Goal: Task Accomplishment & Management: Complete application form

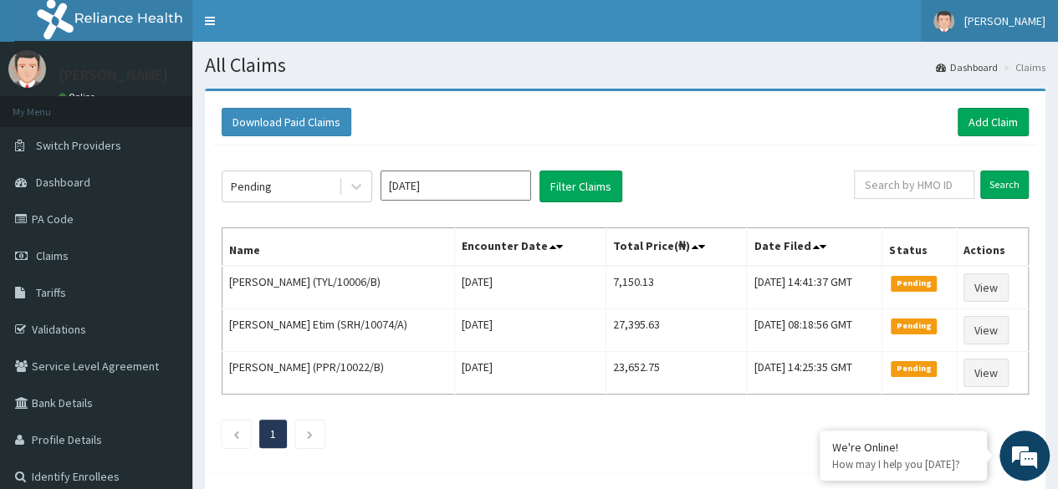
click at [1038, 20] on span "[PERSON_NAME]" at bounding box center [1004, 20] width 81 height 15
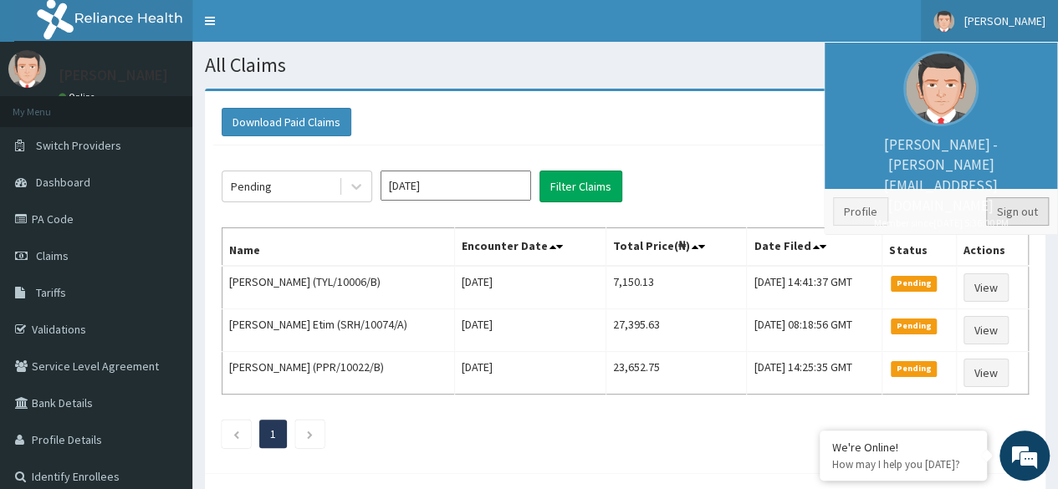
click at [1027, 210] on link "Sign out" at bounding box center [1017, 211] width 63 height 28
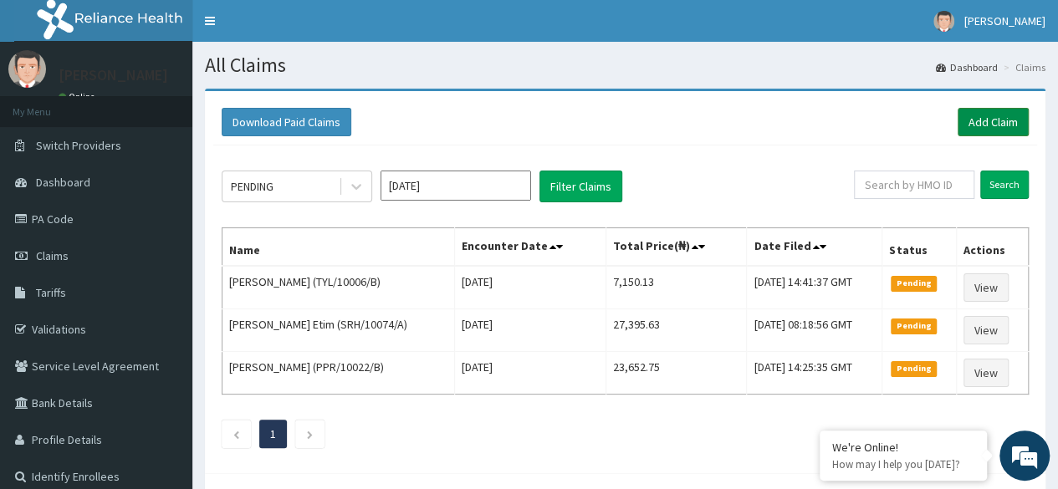
click at [993, 120] on link "Add Claim" at bounding box center [992, 122] width 71 height 28
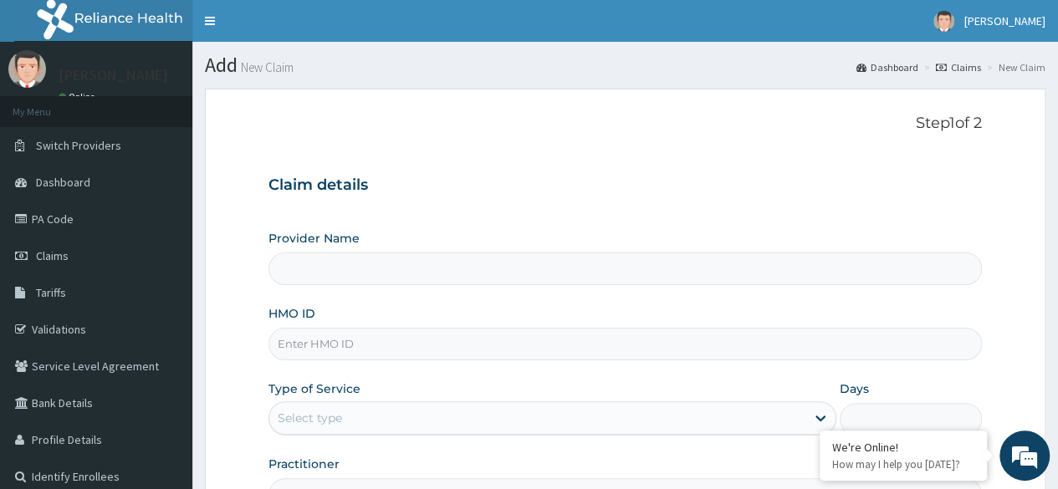
type input "Reliance Family Clinics (RFC)- Ejigbo"
click at [542, 337] on input "HMO ID" at bounding box center [624, 344] width 713 height 33
paste input "RFC/10115/A"
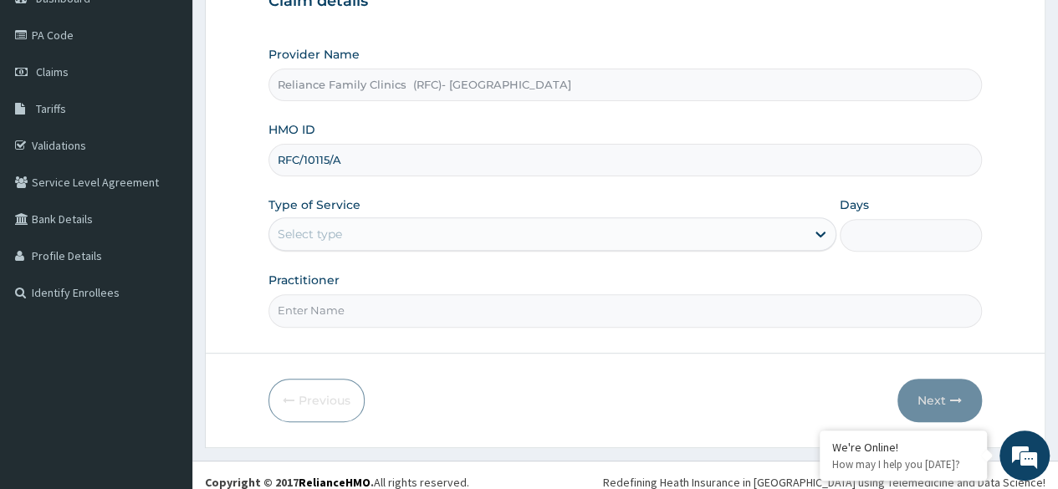
scroll to position [185, 0]
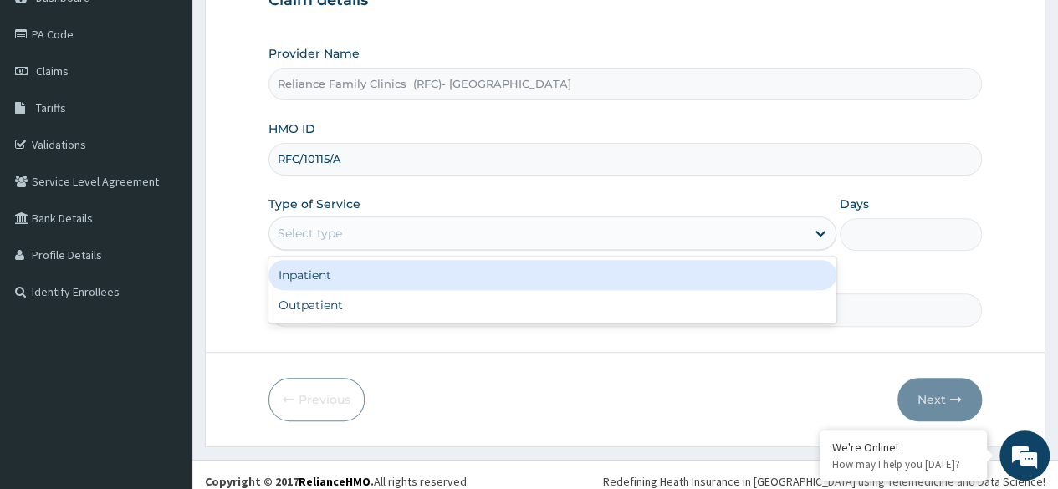
click at [538, 237] on div "Select type" at bounding box center [537, 233] width 536 height 27
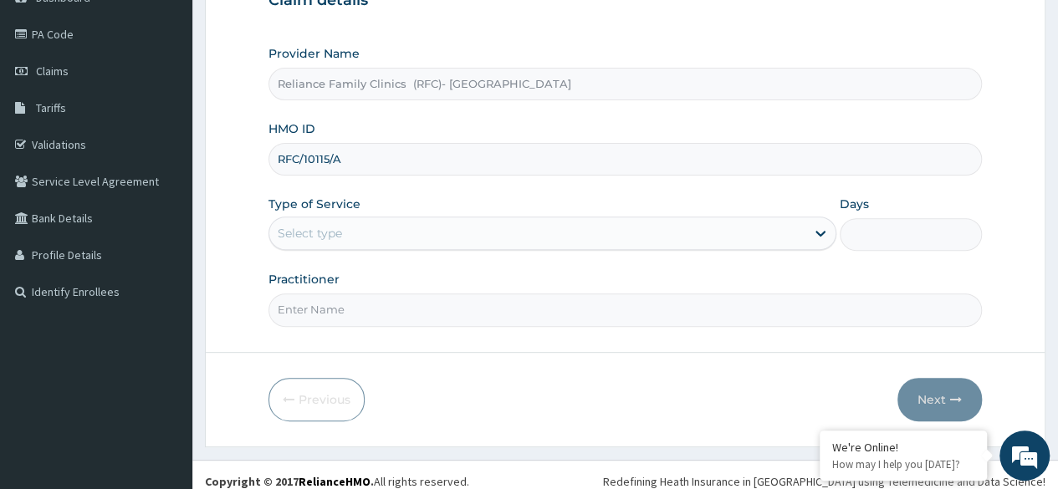
click at [526, 165] on input "RFC/10115/A" at bounding box center [624, 159] width 713 height 33
type input "R"
click at [940, 207] on div "Days" at bounding box center [911, 223] width 142 height 55
click at [558, 170] on input "HMO ID" at bounding box center [624, 159] width 713 height 33
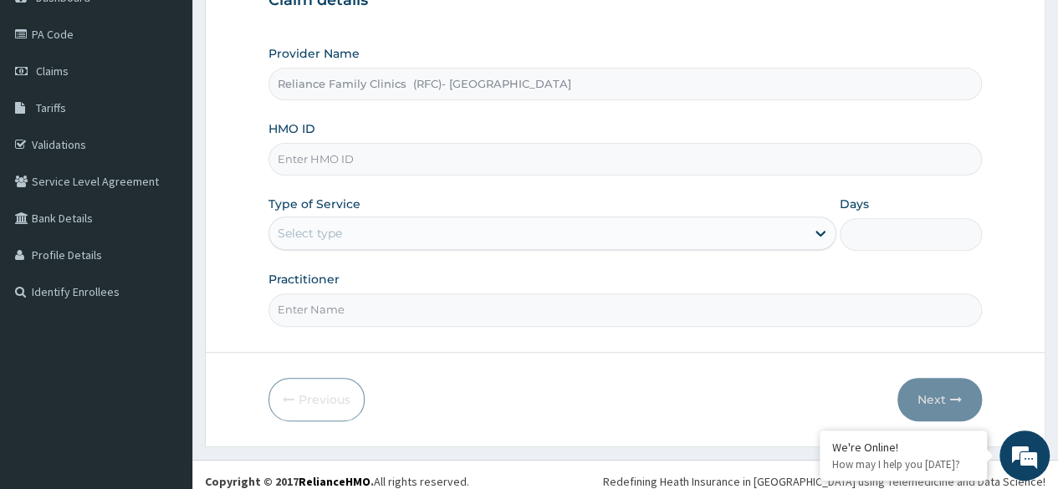
paste input "TGA/10027/A"
type input "TGA/10027/A"
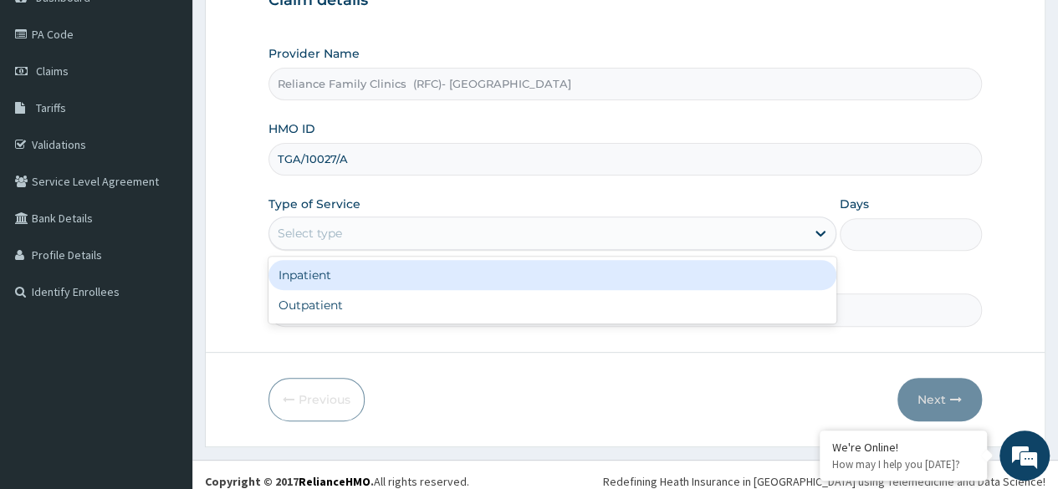
click at [549, 220] on div "Select type" at bounding box center [537, 233] width 536 height 27
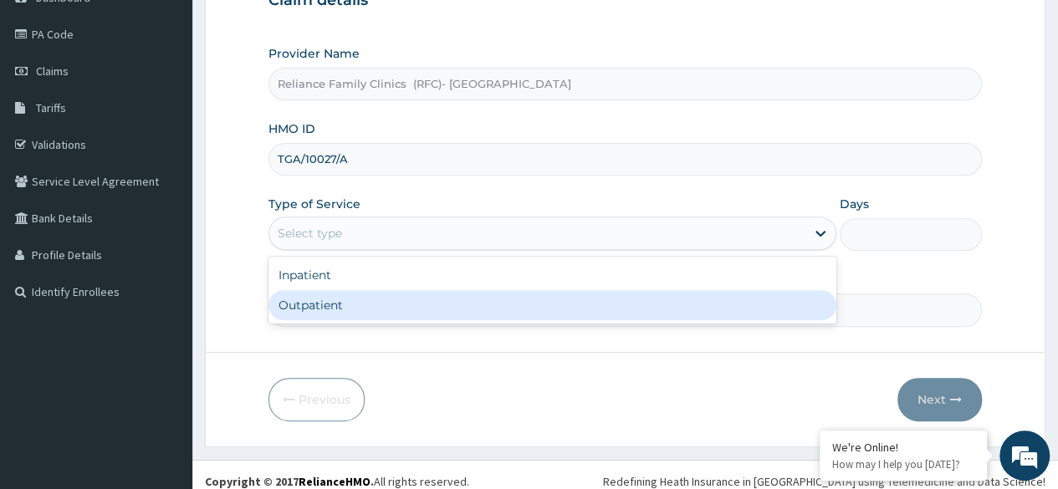
click at [540, 298] on div "Outpatient" at bounding box center [552, 305] width 568 height 30
type input "1"
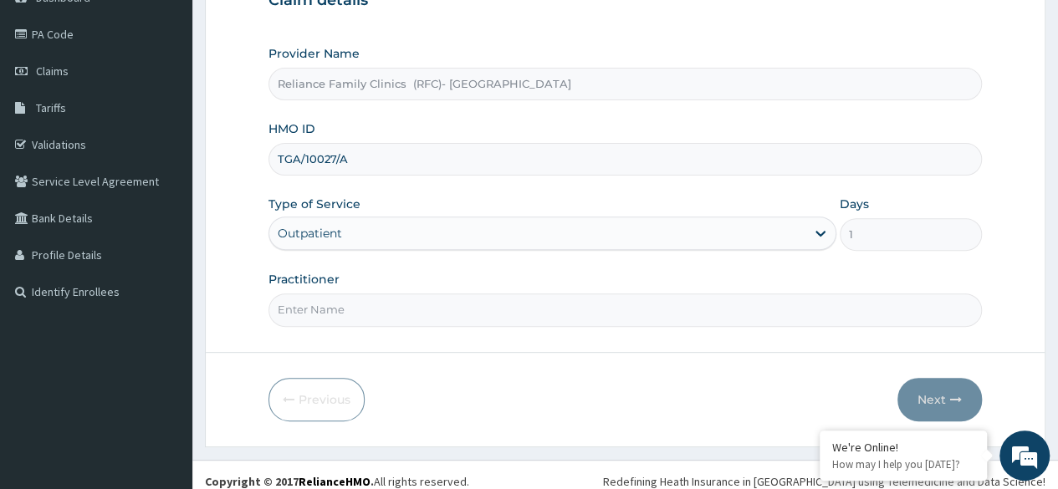
click at [521, 299] on input "Practitioner" at bounding box center [624, 310] width 713 height 33
type input "Locum"
click at [950, 394] on icon "button" at bounding box center [956, 400] width 12 height 12
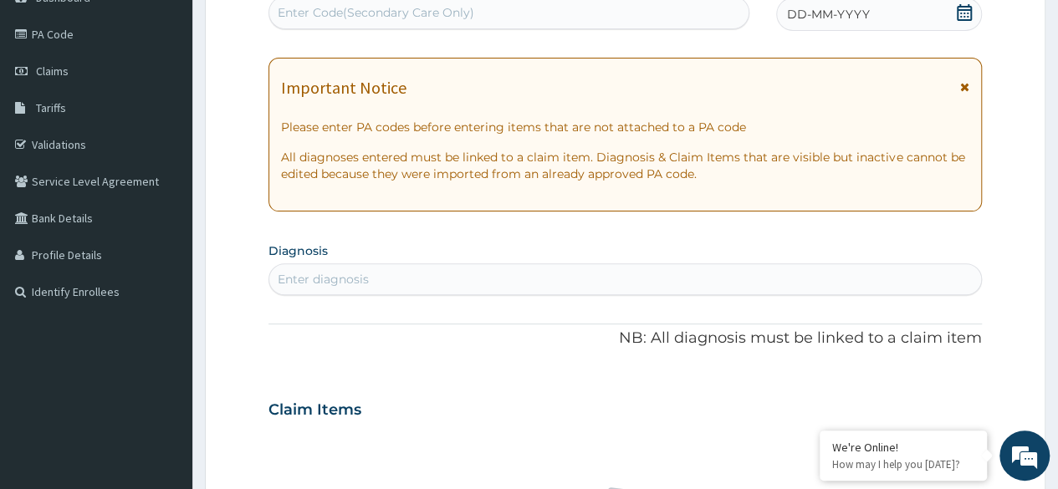
click at [972, 13] on icon at bounding box center [964, 12] width 17 height 17
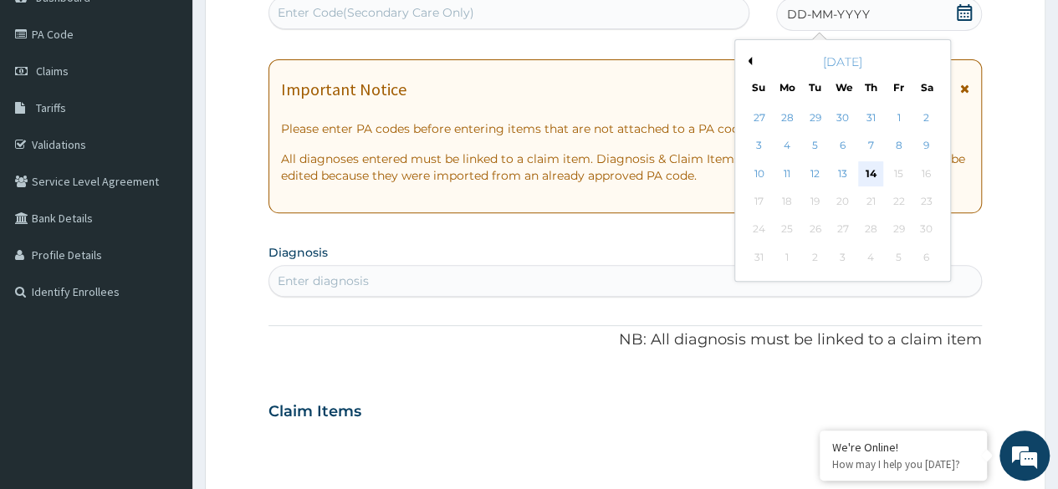
click at [870, 163] on div "14" at bounding box center [870, 173] width 25 height 25
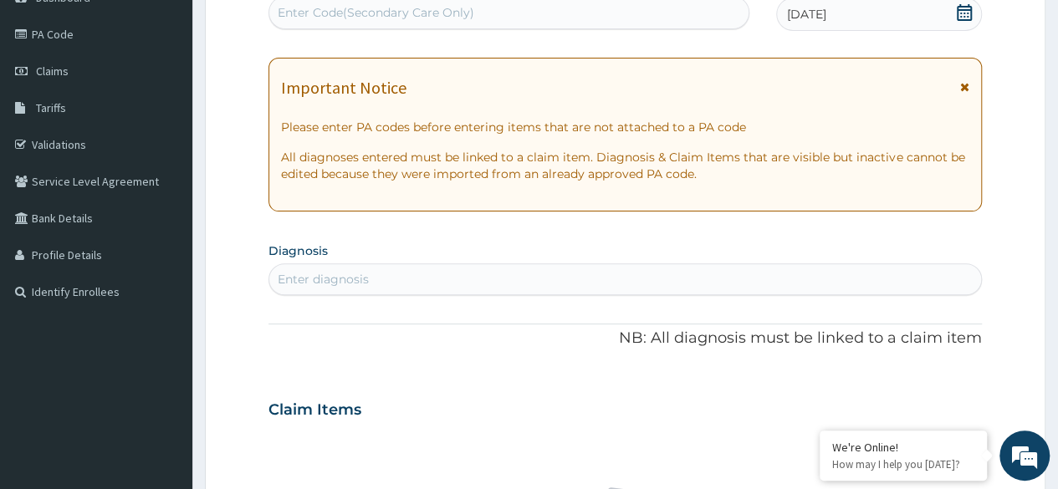
click at [513, 280] on div "Enter diagnosis" at bounding box center [625, 279] width 712 height 27
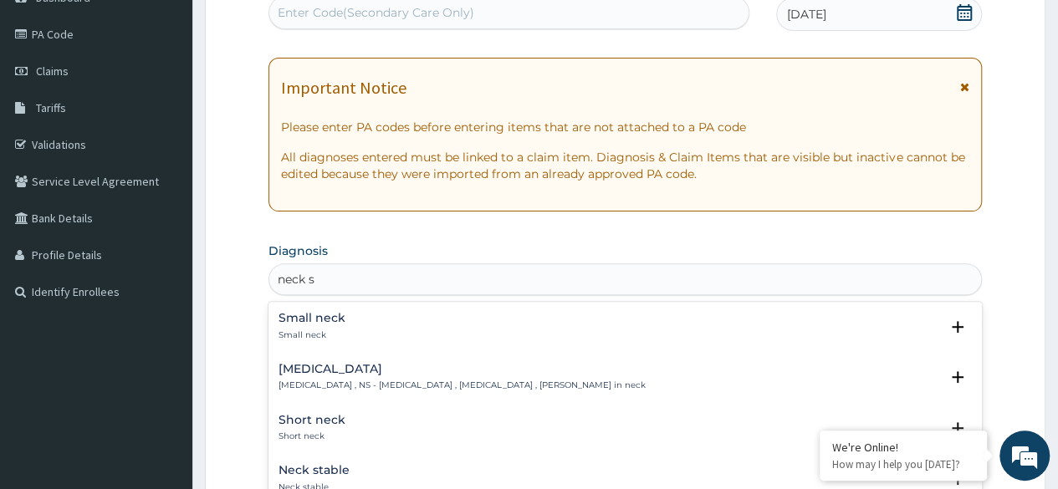
type input "neck sw"
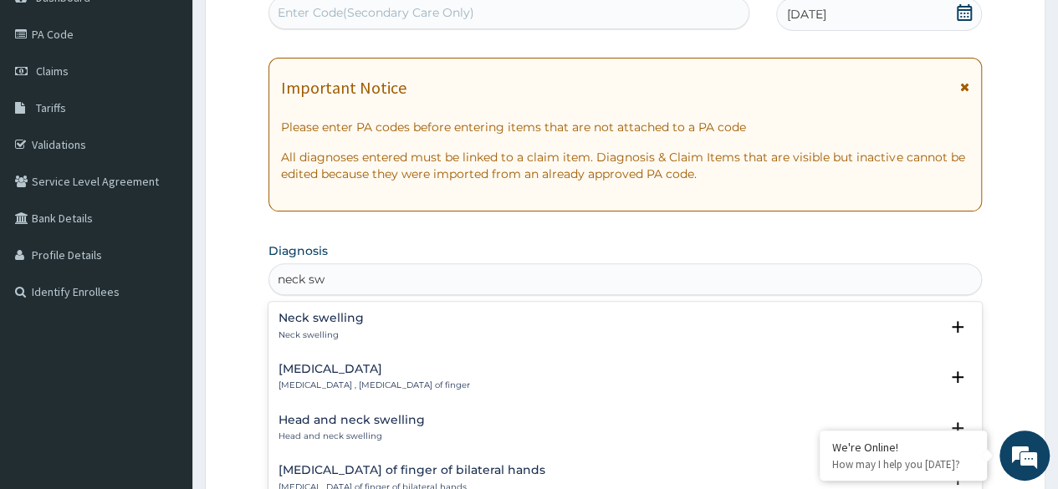
click at [418, 337] on div "Neck swelling Neck swelling" at bounding box center [624, 326] width 693 height 29
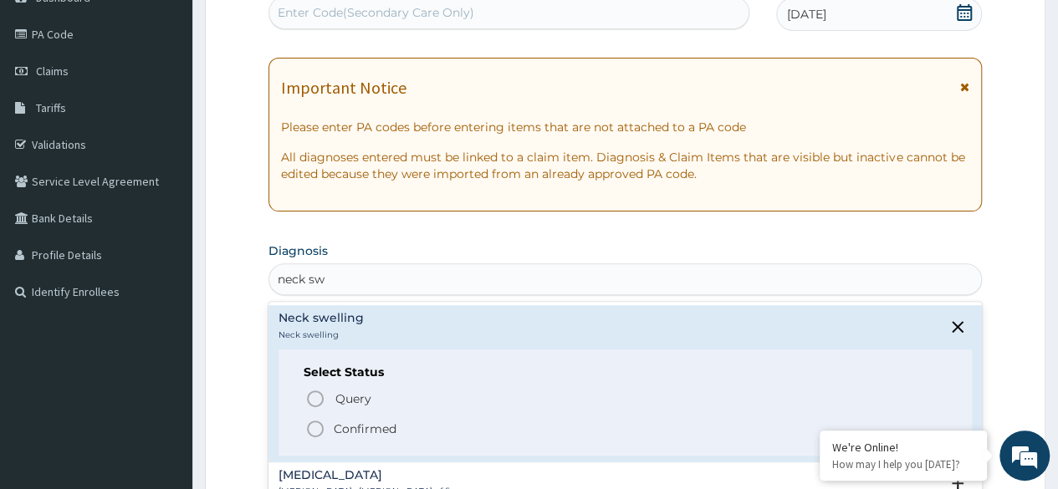
click at [373, 427] on p "Confirmed" at bounding box center [365, 429] width 63 height 17
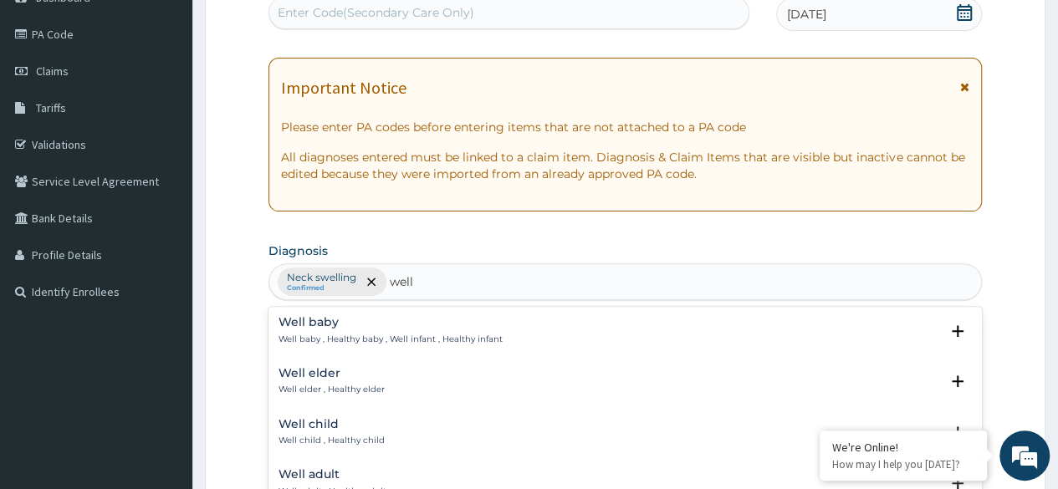
scroll to position [105, 0]
click at [435, 427] on div "Well child Well child , Healthy child" at bounding box center [624, 429] width 693 height 29
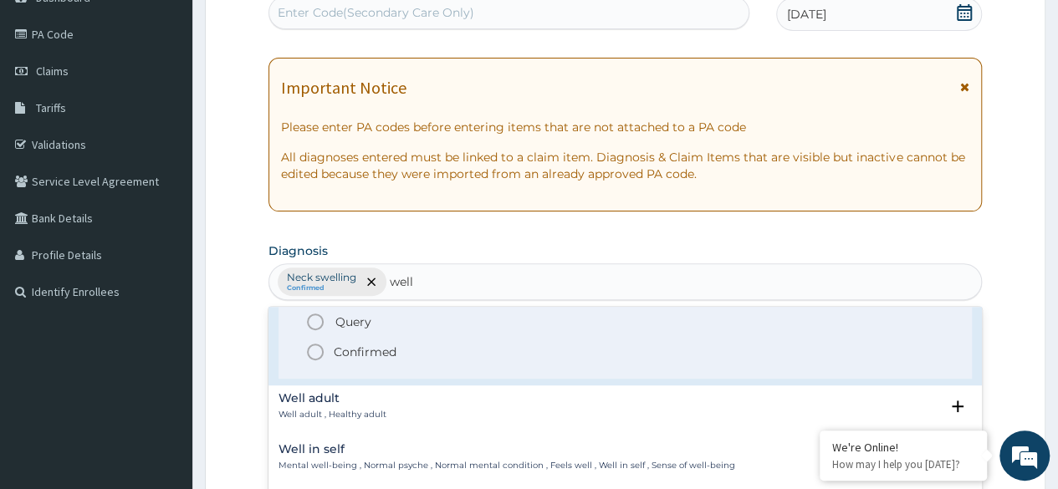
scroll to position [309, 0]
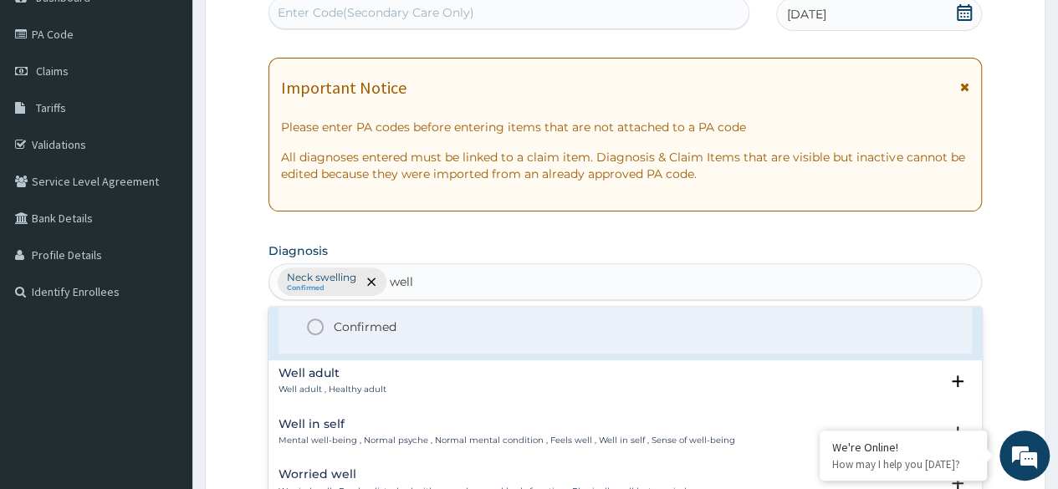
click at [363, 386] on p "Well adult , Healthy adult" at bounding box center [332, 390] width 108 height 12
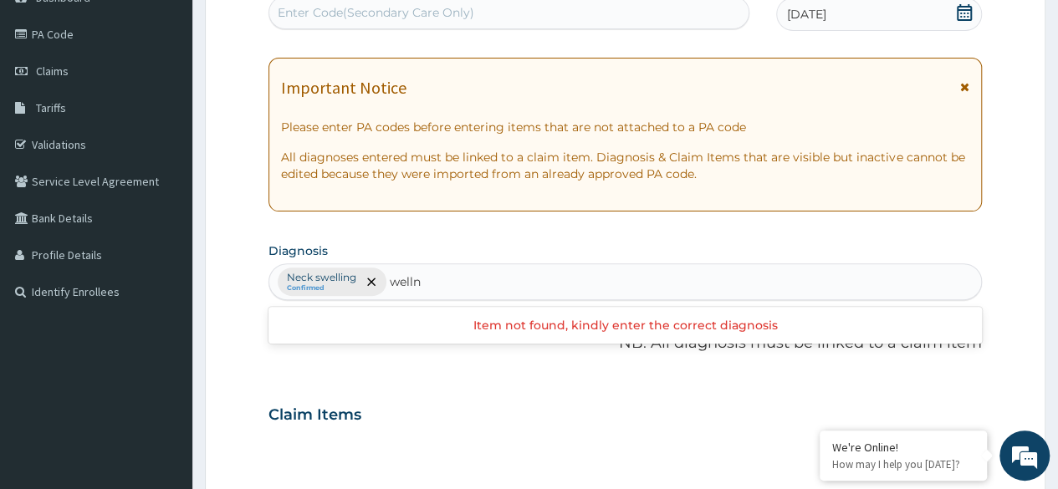
scroll to position [0, 0]
type input "well"
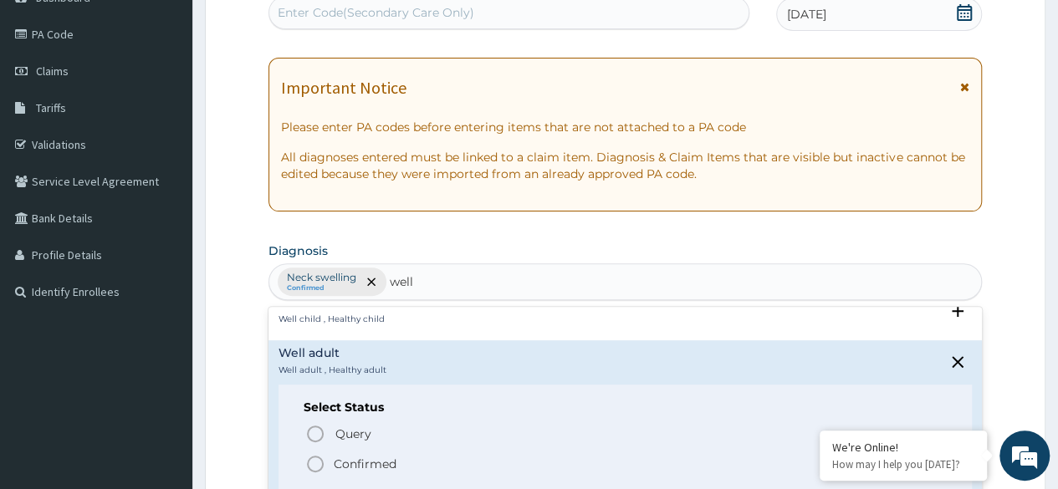
scroll to position [256, 0]
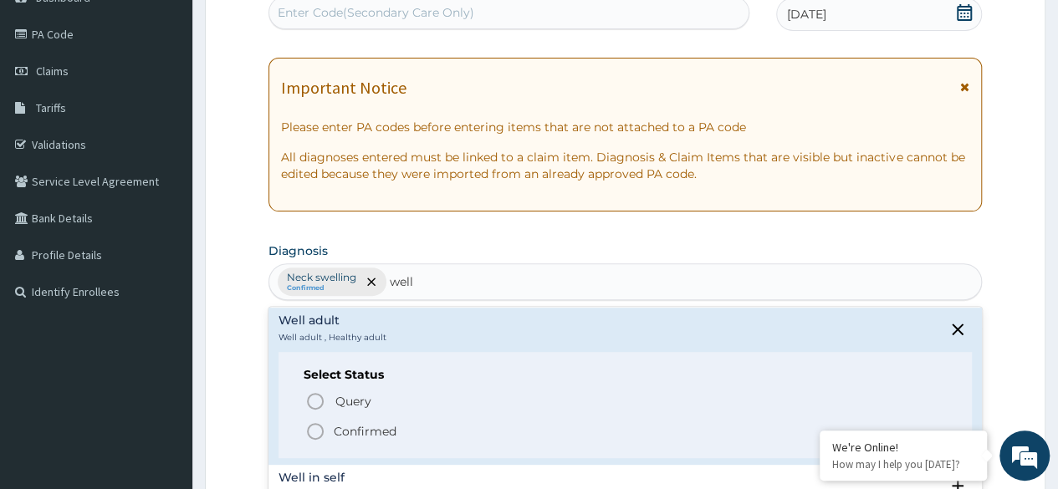
click at [324, 433] on icon "status option filled" at bounding box center [315, 431] width 20 height 20
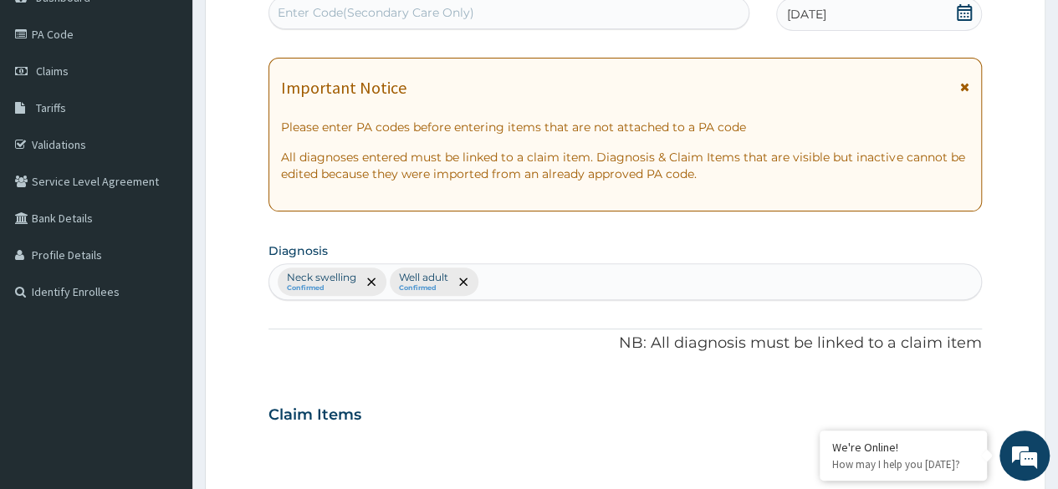
scroll to position [713, 0]
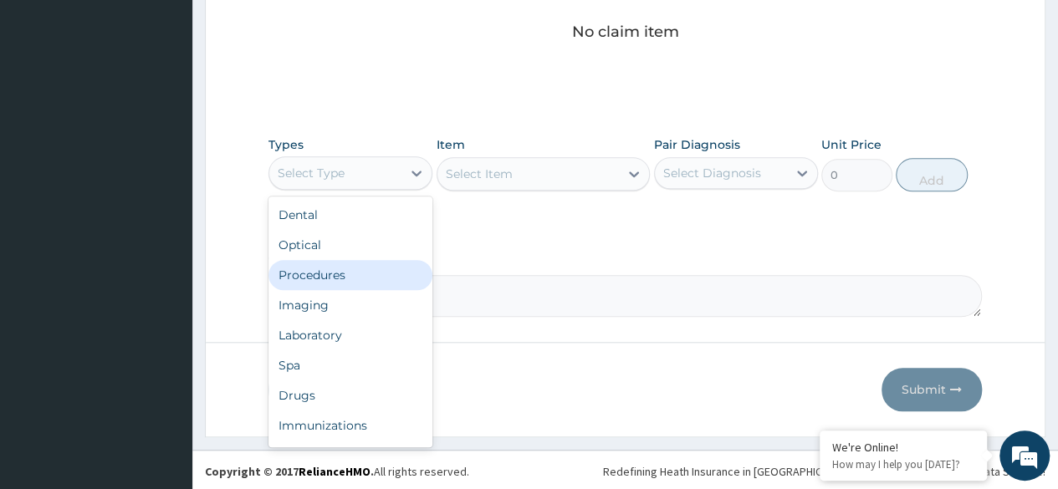
drag, startPoint x: 403, startPoint y: 181, endPoint x: 405, endPoint y: 285, distance: 103.7
click at [405, 190] on div "option Procedures focused, 3 of 10. 10 results available. Use Up and Down to ch…" at bounding box center [350, 172] width 164 height 33
click at [405, 285] on div "Procedures" at bounding box center [350, 275] width 164 height 30
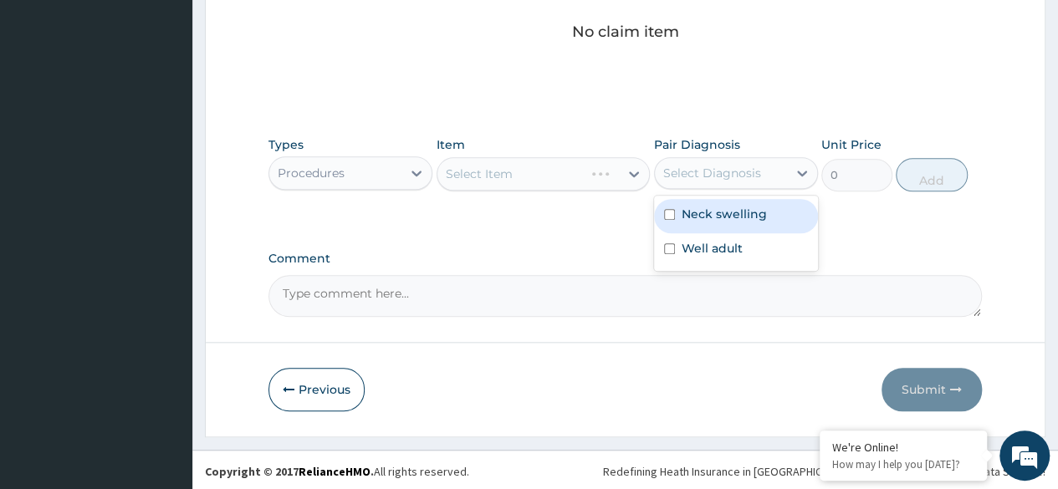
drag, startPoint x: 719, startPoint y: 180, endPoint x: 730, endPoint y: 217, distance: 38.4
click at [730, 189] on div "option Neck swelling focused, 1 of 2. 2 results available. Use Up and Down to c…" at bounding box center [736, 173] width 164 height 32
click at [730, 217] on label "Neck swelling" at bounding box center [724, 214] width 85 height 17
checkbox input "true"
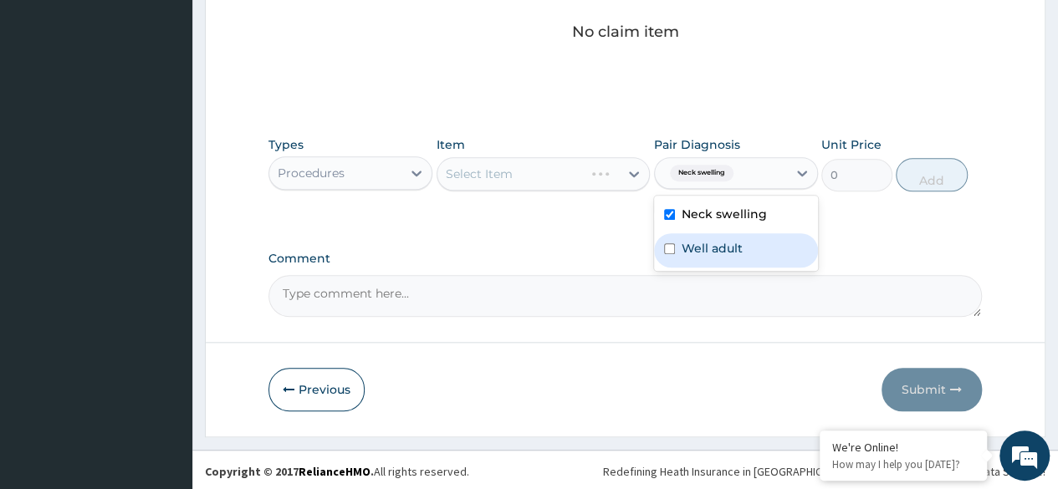
click at [733, 240] on label "Well adult" at bounding box center [712, 248] width 61 height 17
checkbox input "true"
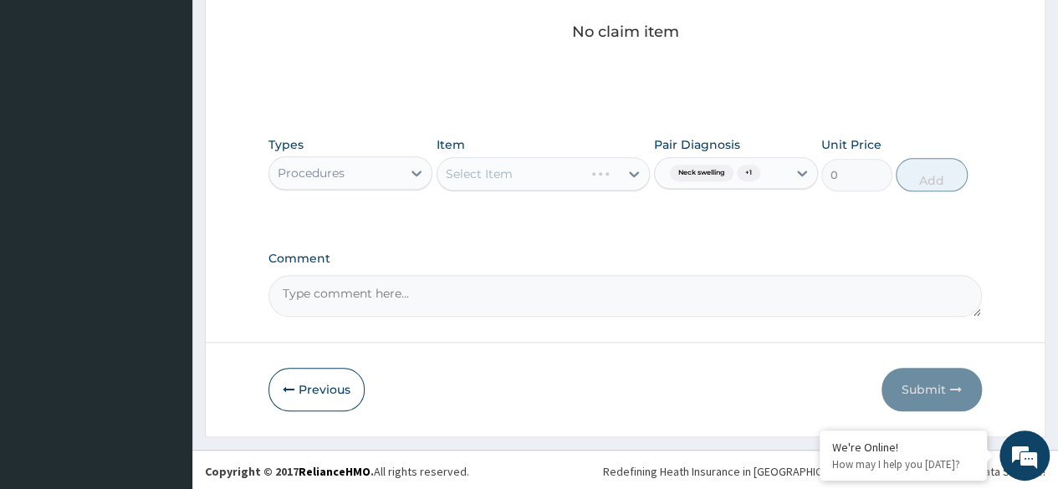
click at [602, 182] on div "Select Item" at bounding box center [544, 173] width 214 height 33
click at [602, 182] on div "Select Item" at bounding box center [528, 174] width 182 height 27
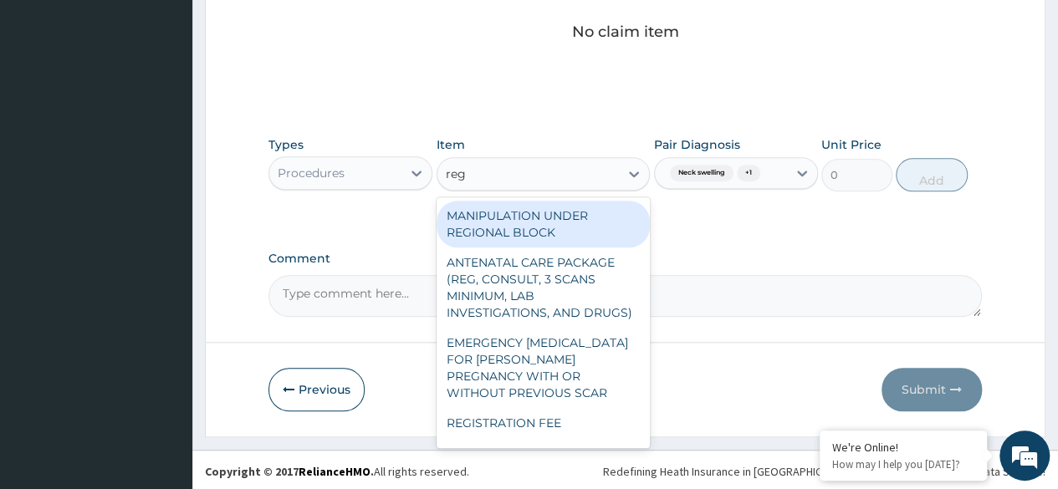
type input "regi"
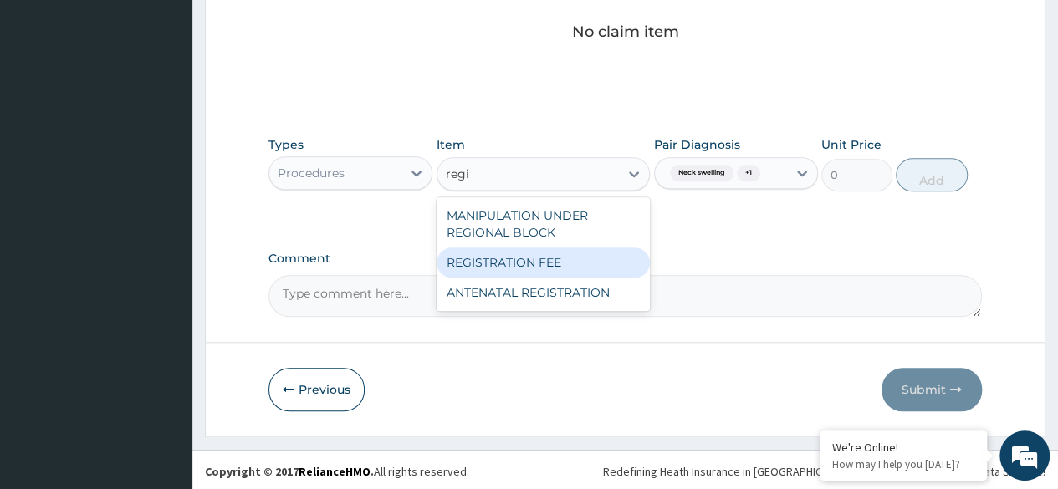
click at [587, 260] on div "REGISTRATION FEE" at bounding box center [544, 263] width 214 height 30
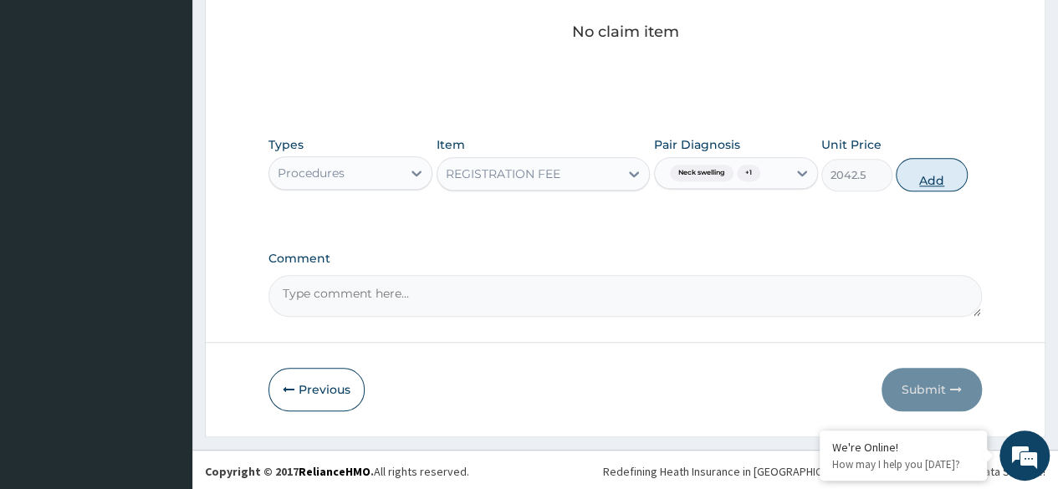
click at [913, 183] on button "Add" at bounding box center [931, 174] width 71 height 33
type input "0"
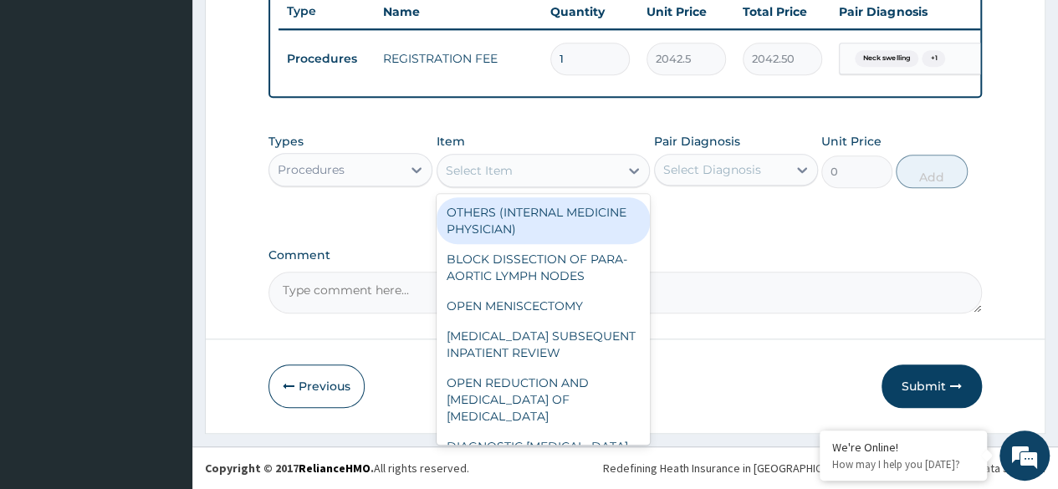
click at [618, 171] on div "Select Item" at bounding box center [528, 170] width 182 height 27
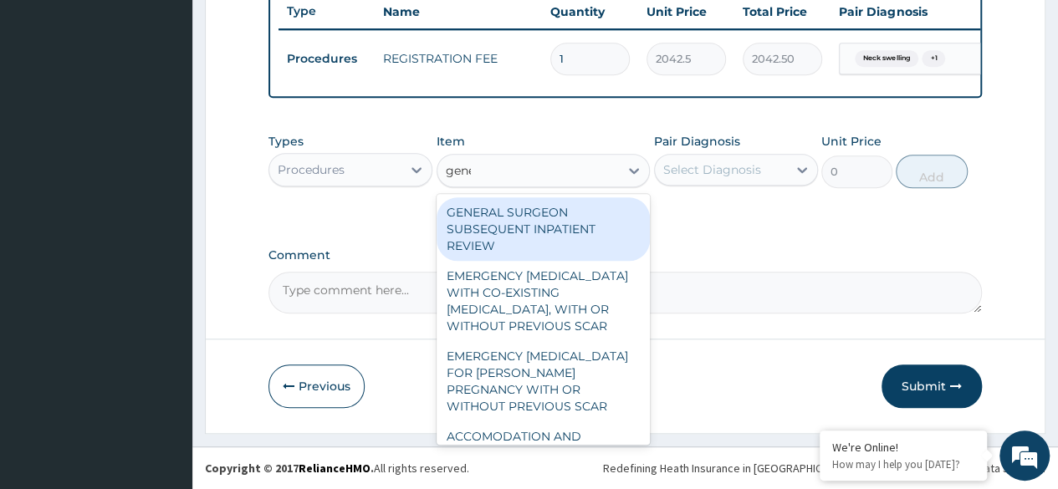
type input "gener"
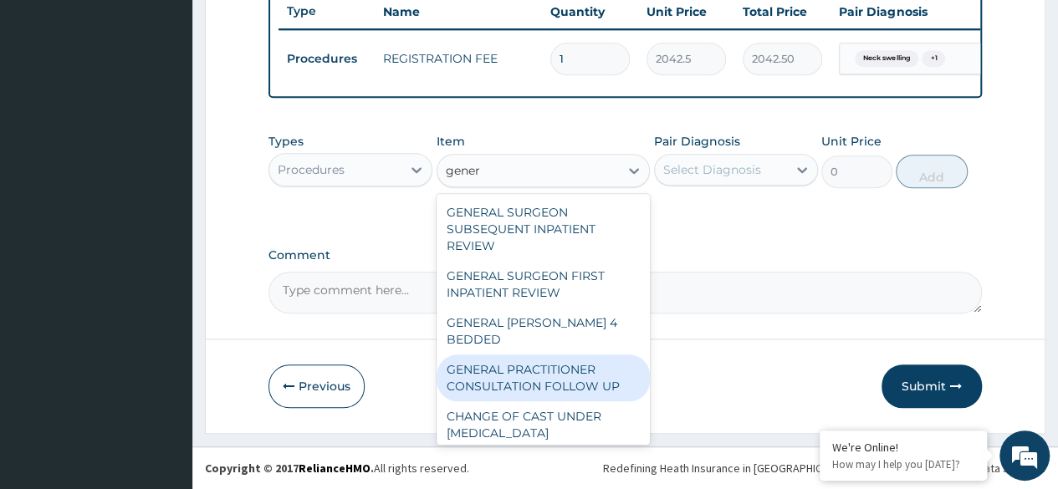
scroll to position [274, 0]
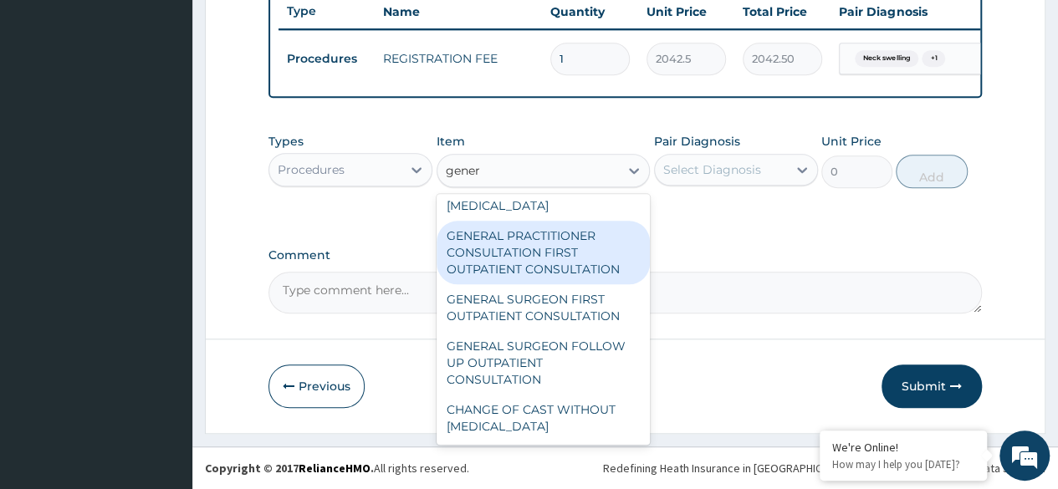
click at [603, 275] on div "GENERAL PRACTITIONER CONSULTATION FIRST OUTPATIENT CONSULTATION" at bounding box center [544, 253] width 214 height 64
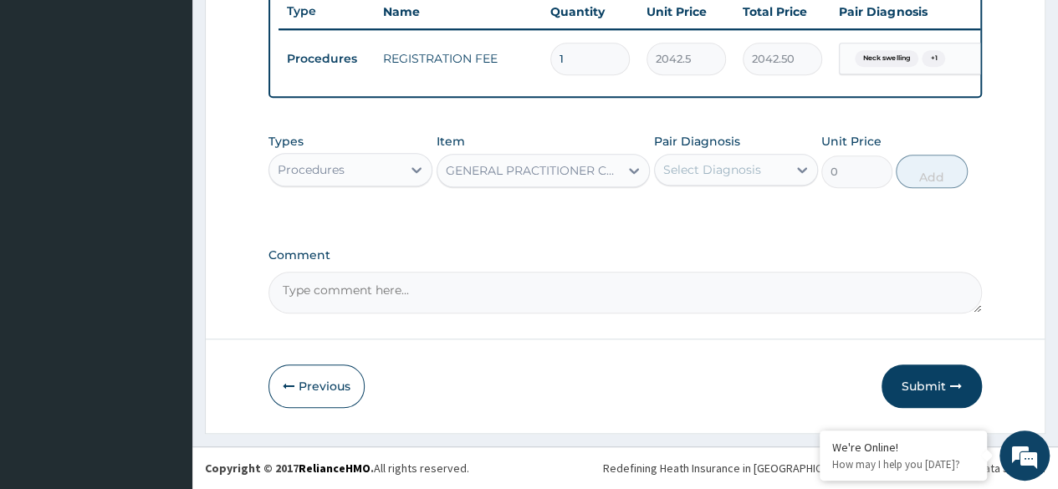
type input "3370.125"
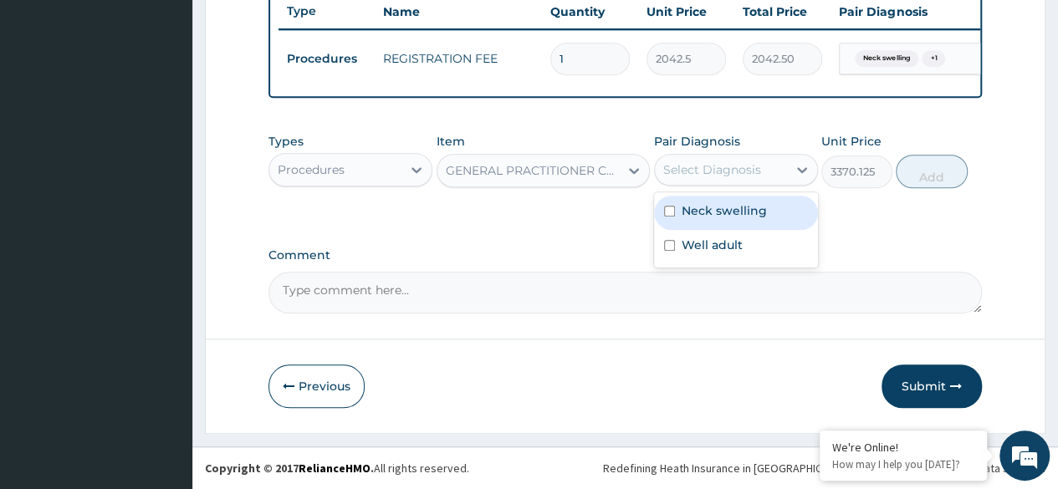
click at [786, 181] on div "Select Diagnosis" at bounding box center [721, 169] width 132 height 27
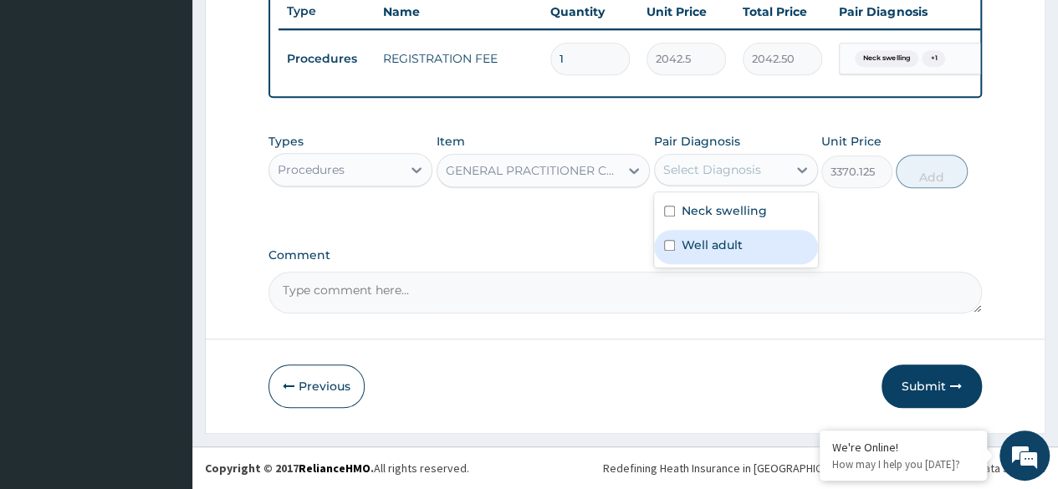
click at [788, 232] on div "Well adult" at bounding box center [736, 247] width 164 height 34
checkbox input "true"
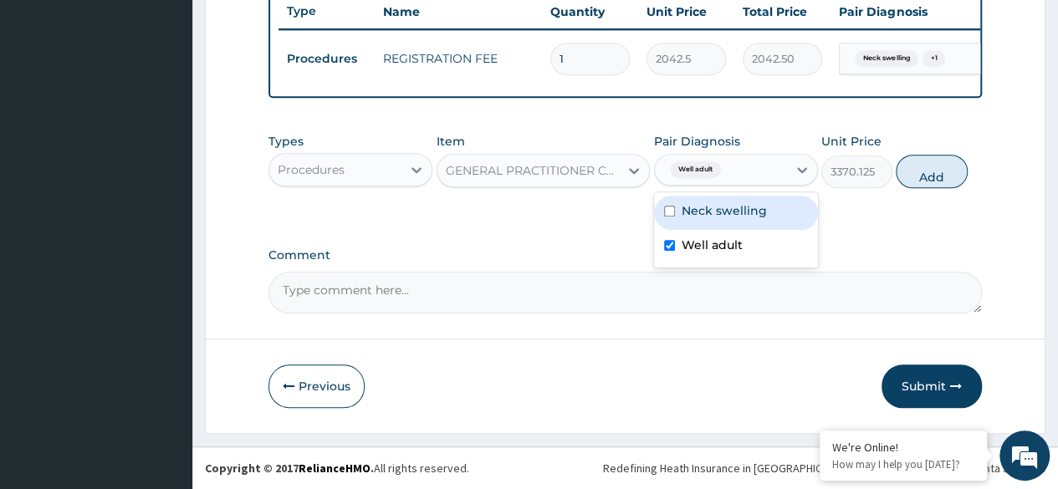
click at [786, 215] on div "Neck swelling" at bounding box center [736, 213] width 164 height 34
checkbox input "true"
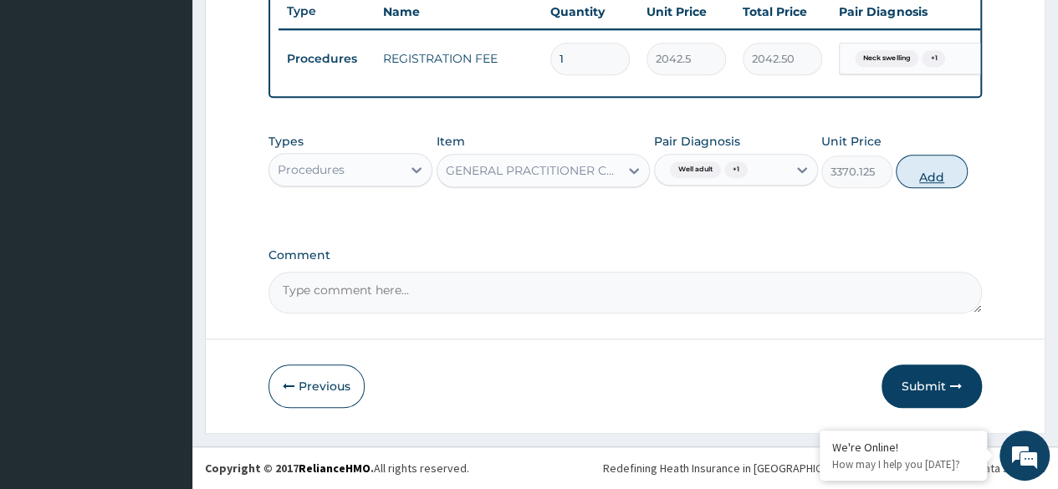
click at [932, 175] on button "Add" at bounding box center [931, 171] width 71 height 33
type input "0"
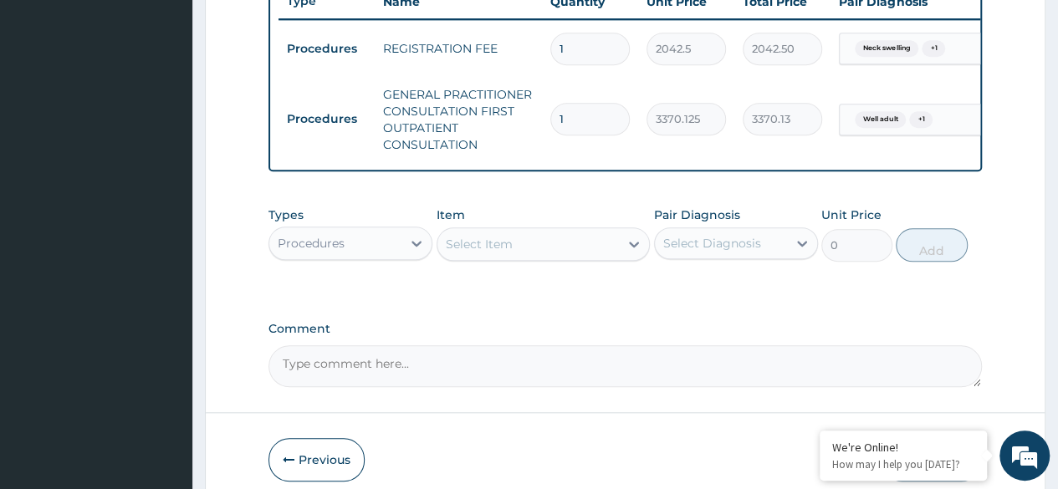
scroll to position [731, 0]
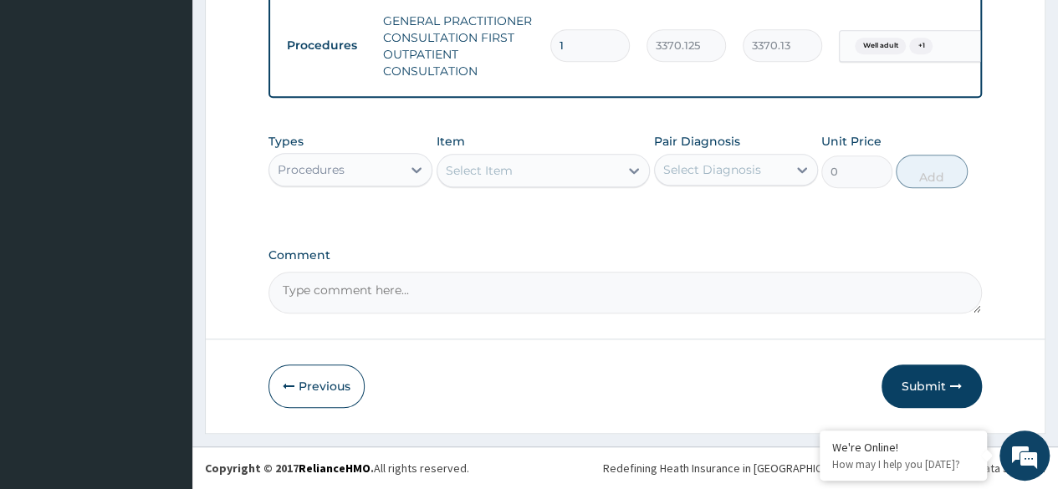
click at [350, 170] on div "Procedures" at bounding box center [335, 169] width 132 height 27
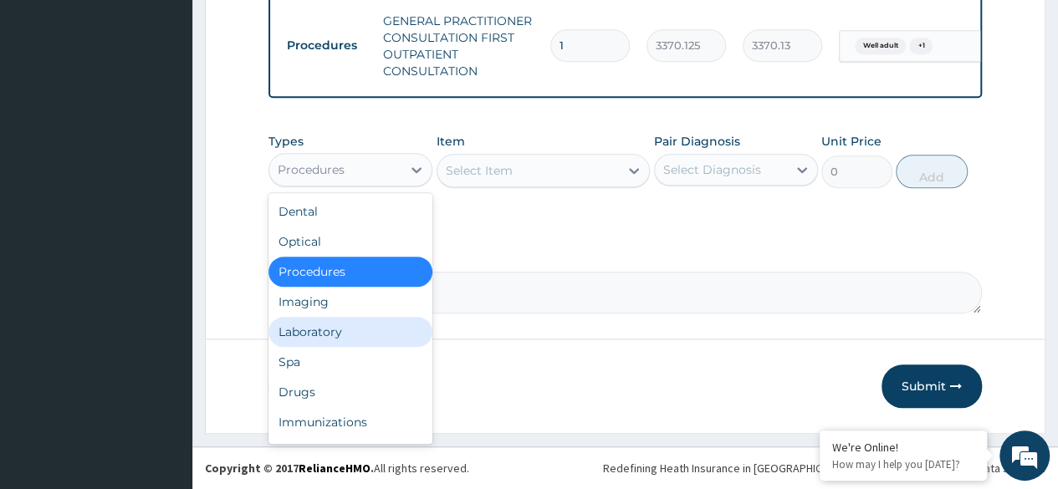
click at [356, 342] on div "Laboratory" at bounding box center [350, 332] width 164 height 30
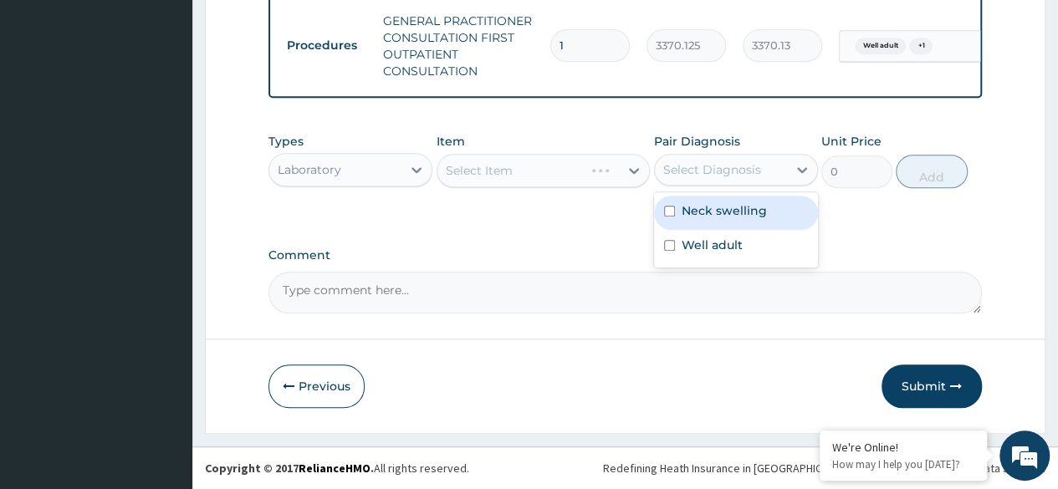
click at [743, 157] on div "Select Diagnosis" at bounding box center [721, 169] width 132 height 27
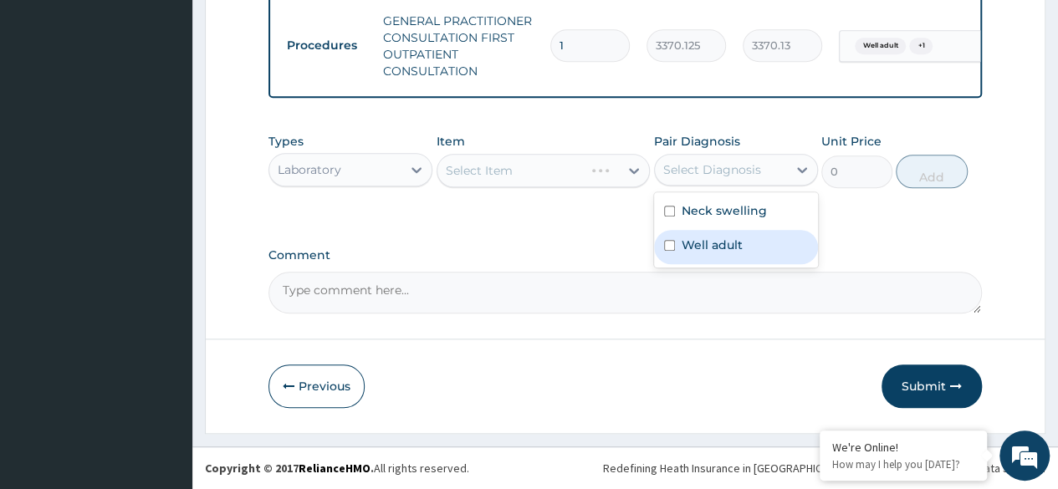
click at [752, 235] on div "Well adult" at bounding box center [736, 247] width 164 height 34
checkbox input "true"
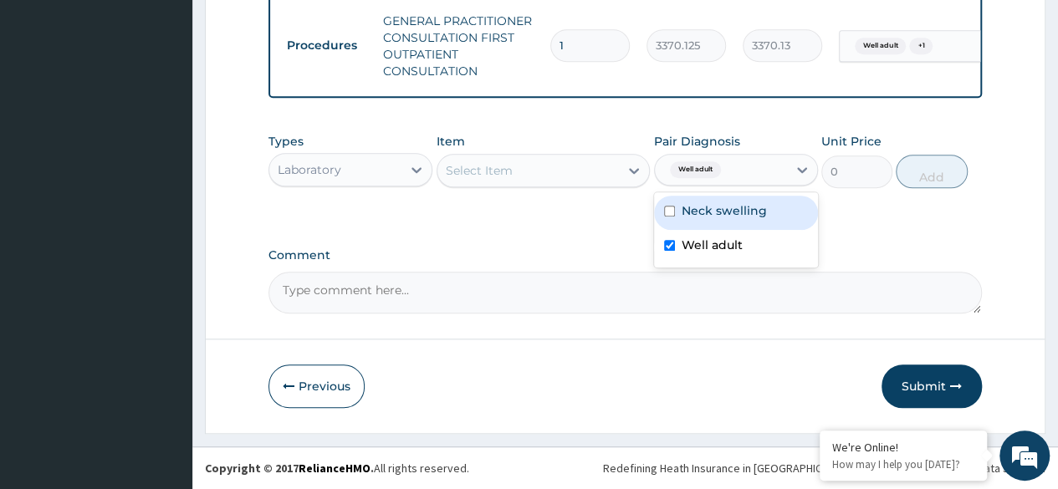
click at [753, 227] on div "Neck swelling" at bounding box center [736, 213] width 164 height 34
checkbox input "true"
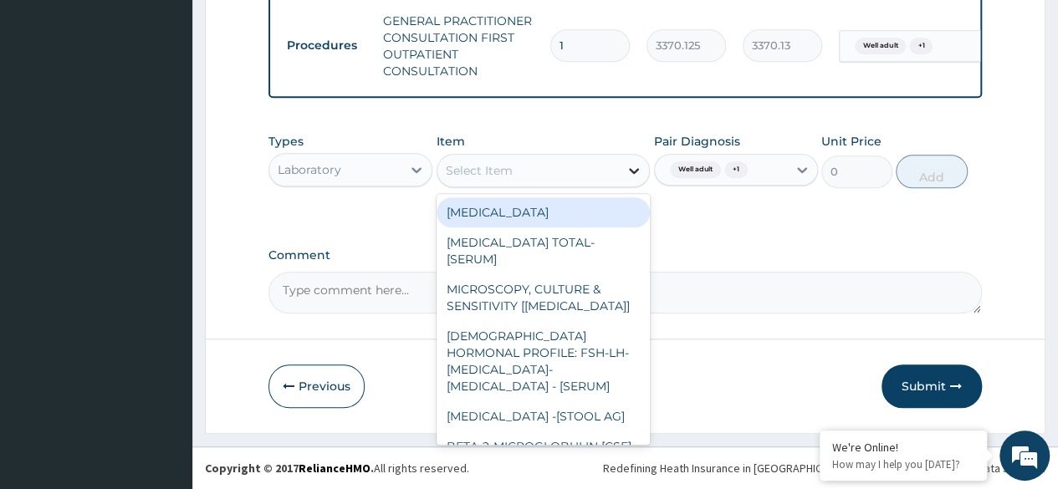
click at [619, 174] on div at bounding box center [634, 171] width 30 height 30
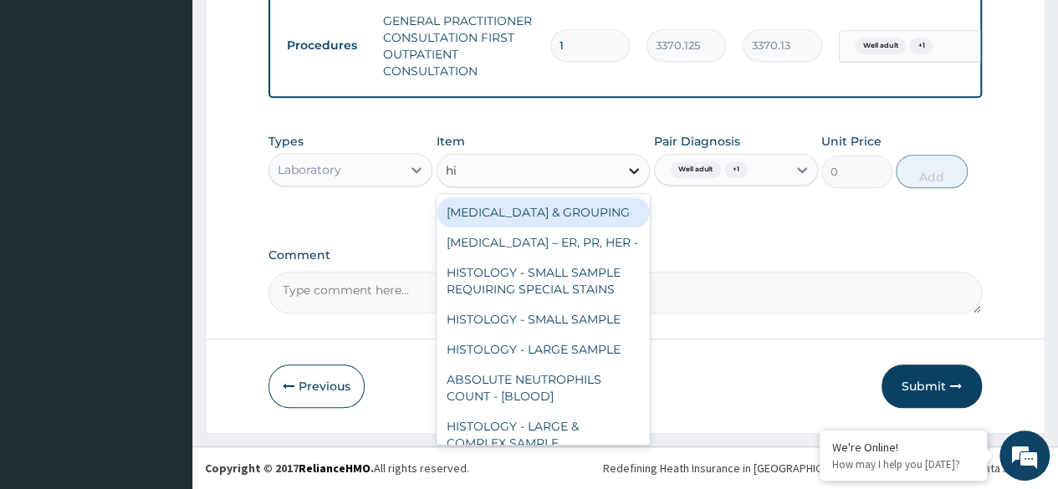
type input "hiv"
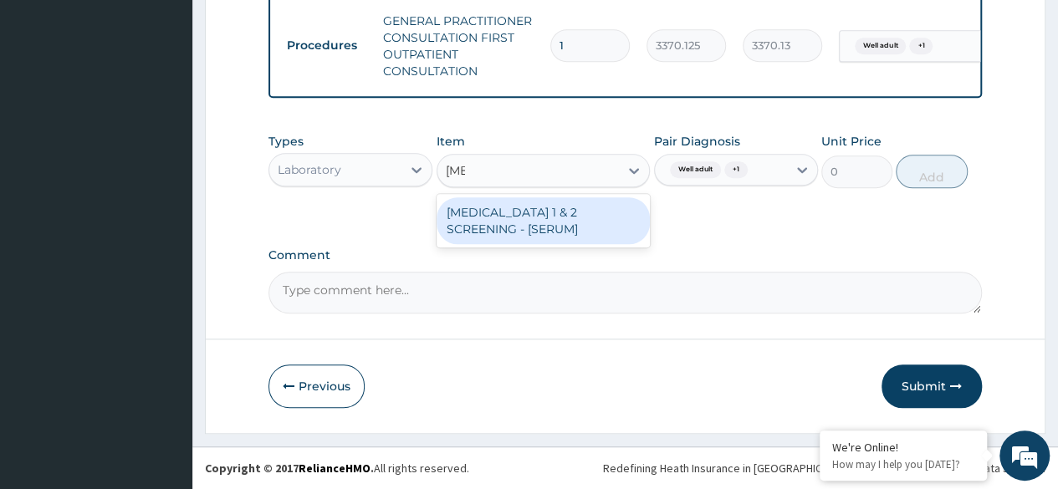
click at [584, 208] on div "HIV 1 & 2 SCREENING - [SERUM]" at bounding box center [544, 220] width 214 height 47
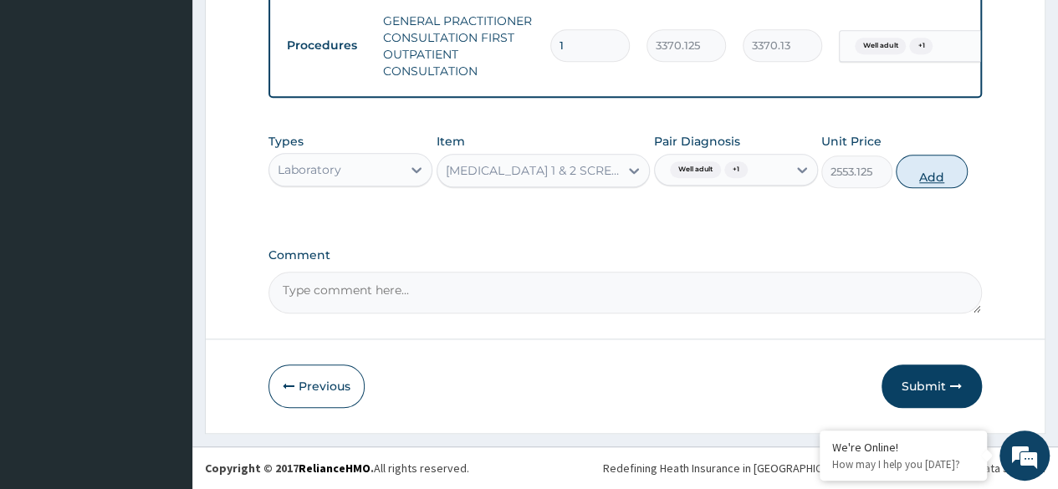
click at [913, 173] on button "Add" at bounding box center [931, 171] width 71 height 33
type input "0"
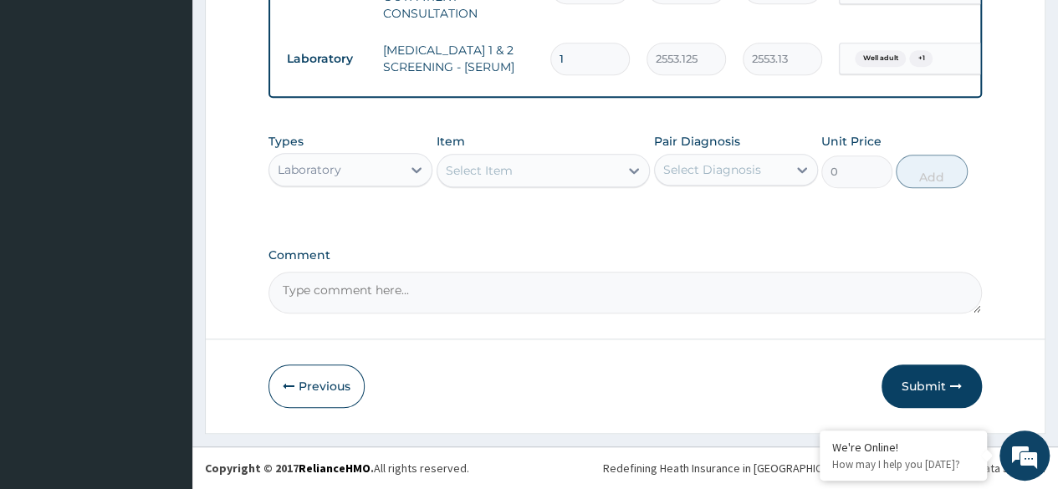
scroll to position [789, 0]
click at [918, 392] on button "Submit" at bounding box center [931, 386] width 100 height 43
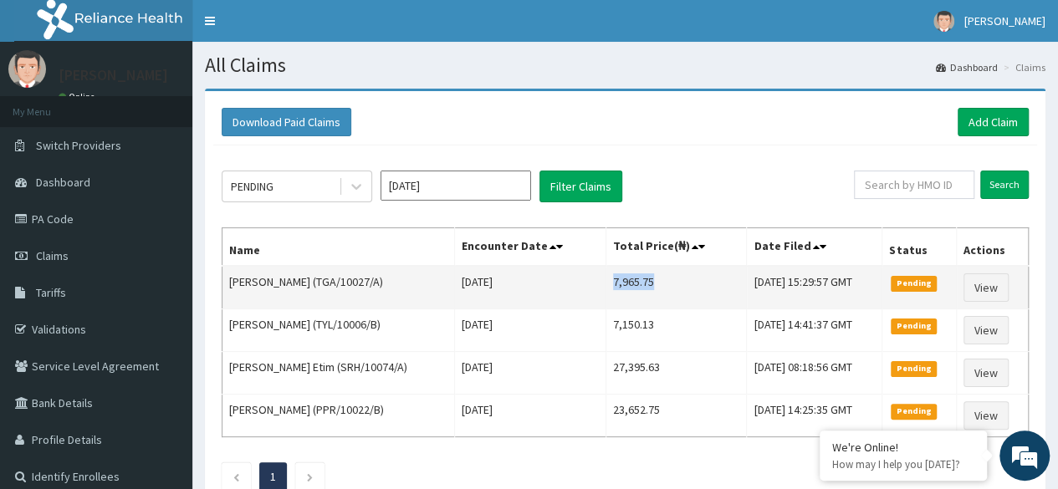
drag, startPoint x: 589, startPoint y: 280, endPoint x: 636, endPoint y: 275, distance: 47.9
click at [636, 275] on td "7,965.75" at bounding box center [676, 287] width 140 height 43
copy td "7,965.75"
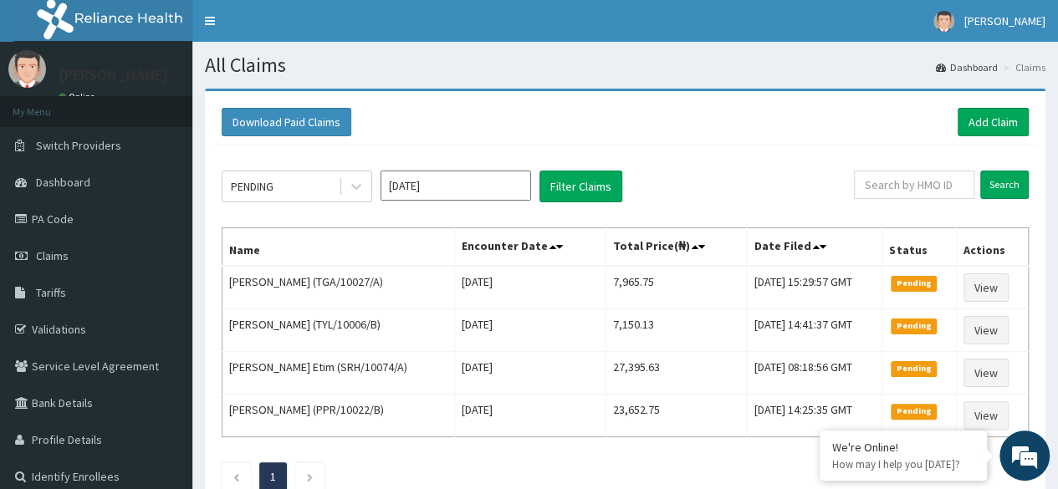
click at [697, 196] on div "PENDING [DATE] Filter Claims" at bounding box center [538, 187] width 632 height 32
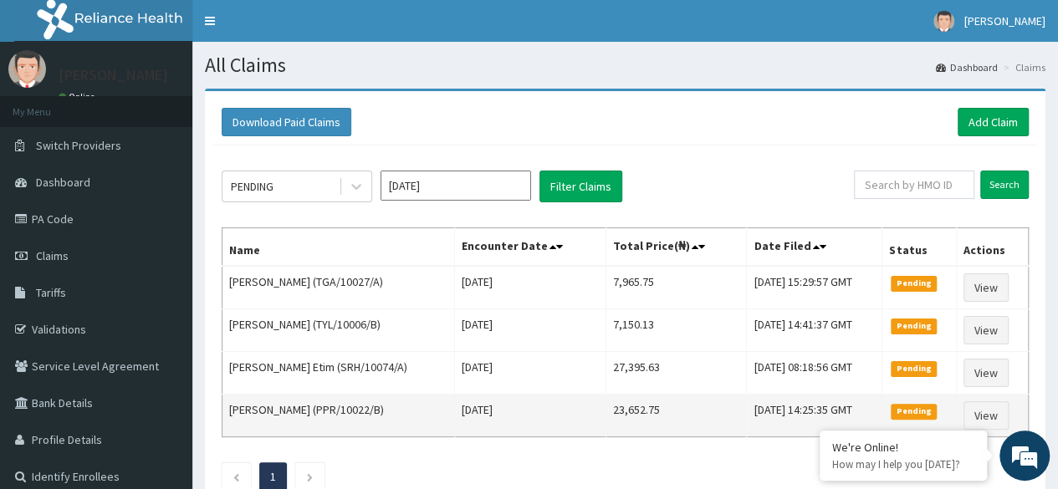
scroll to position [1, 0]
